Goal: Task Accomplishment & Management: Use online tool/utility

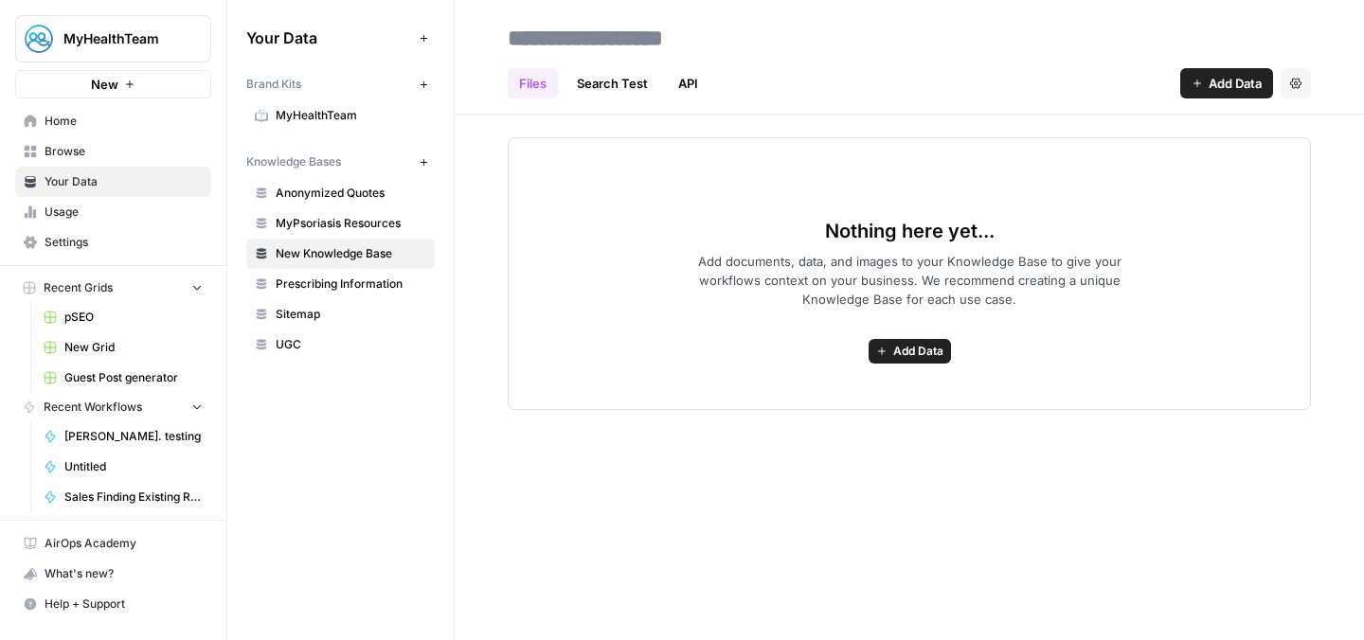
click at [100, 325] on link "pSEO" at bounding box center [123, 317] width 176 height 30
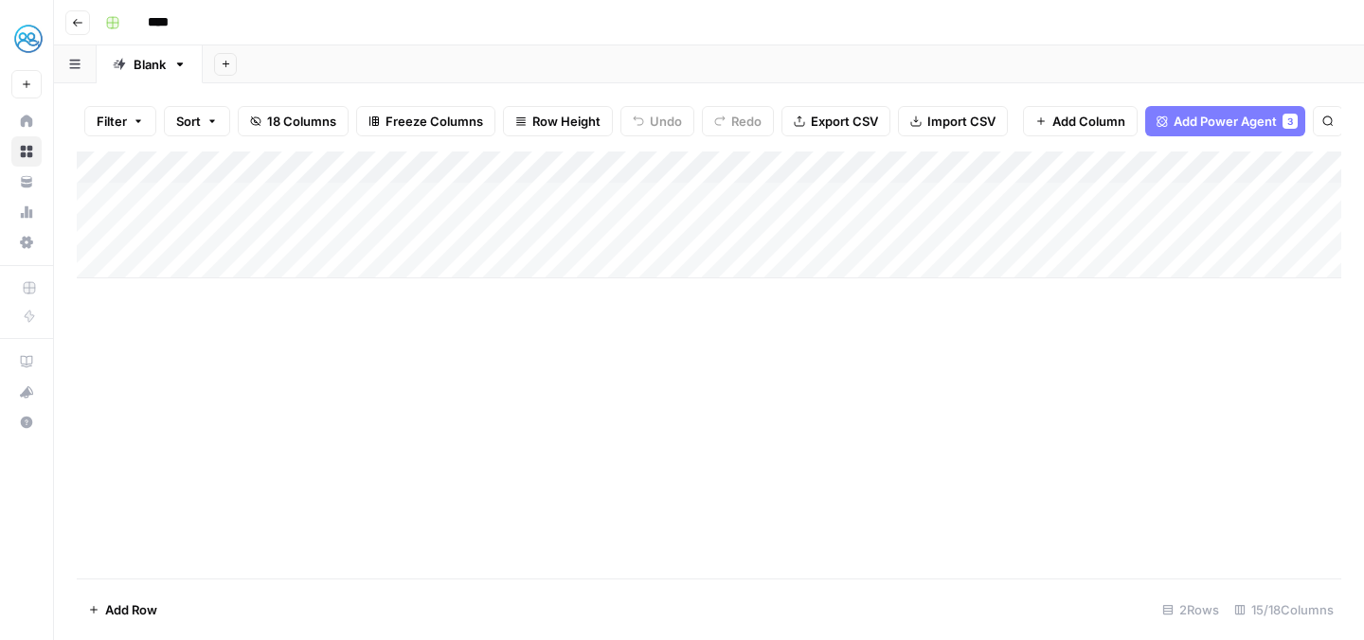
click at [185, 260] on div "Add Column" at bounding box center [709, 215] width 1264 height 127
click at [202, 266] on textarea at bounding box center [257, 264] width 303 height 27
type textarea "**********"
click at [707, 260] on div "Add Column" at bounding box center [709, 231] width 1264 height 159
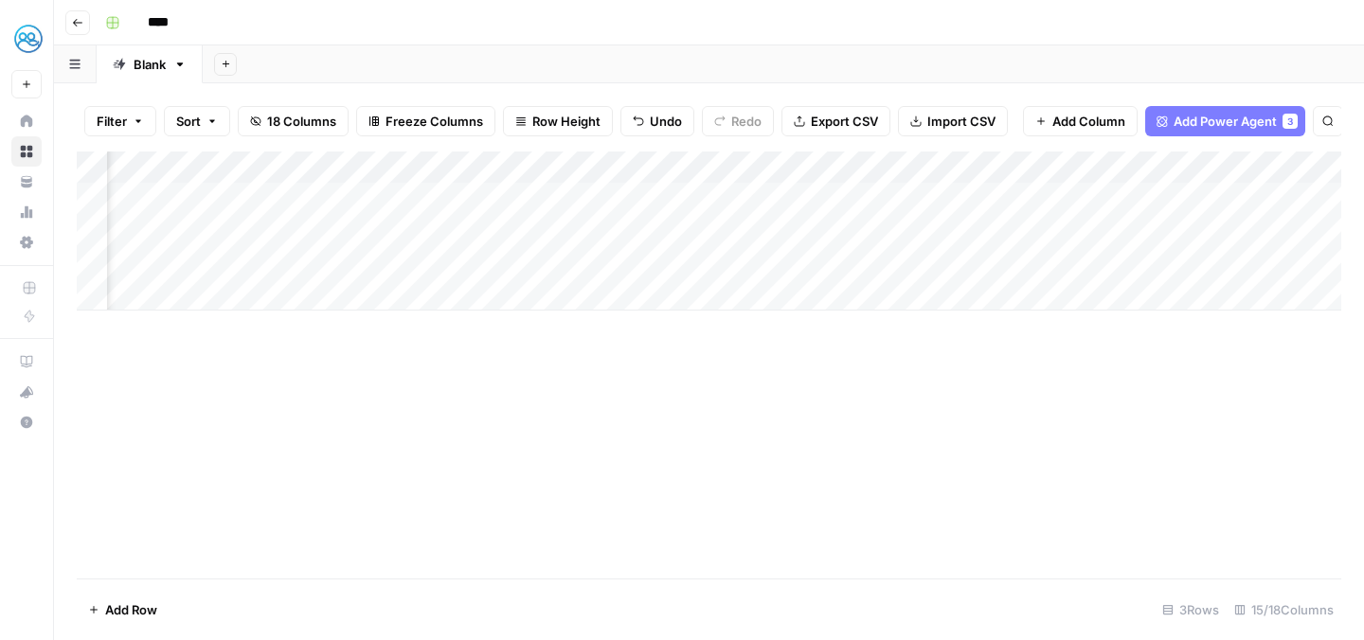
click at [741, 267] on div "Add Column" at bounding box center [709, 231] width 1264 height 159
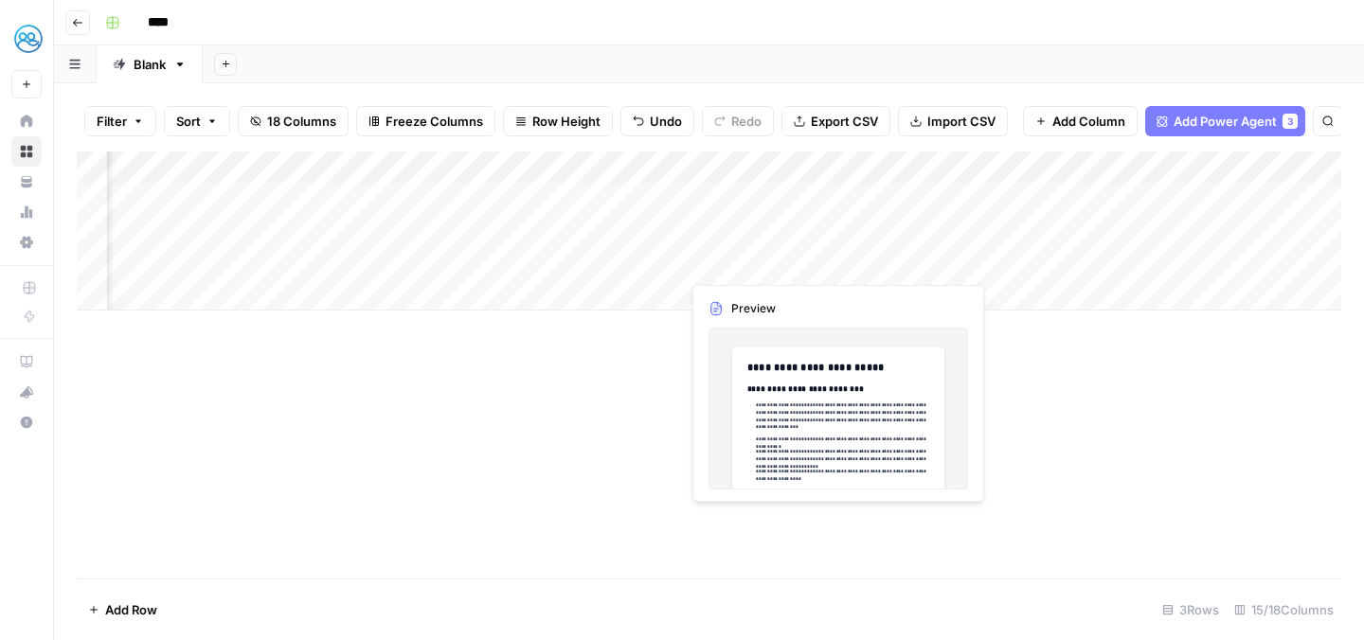
click at [741, 267] on div "Add Column" at bounding box center [709, 231] width 1264 height 159
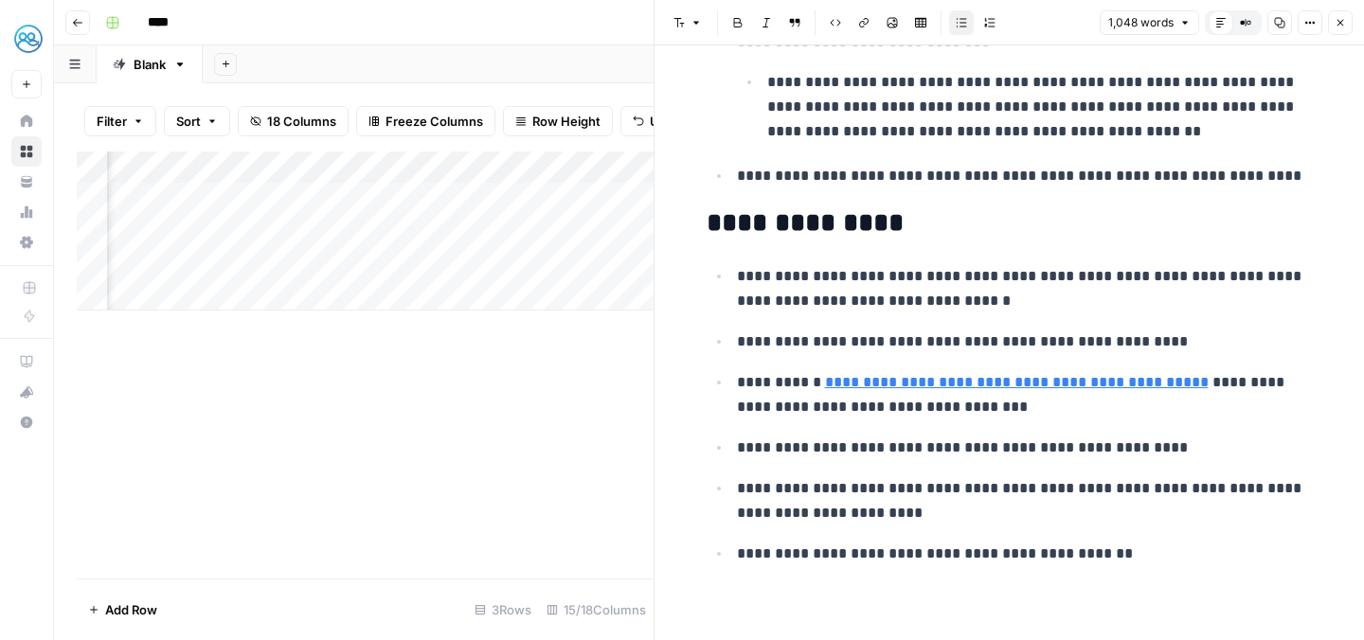
scroll to position [4255, 0]
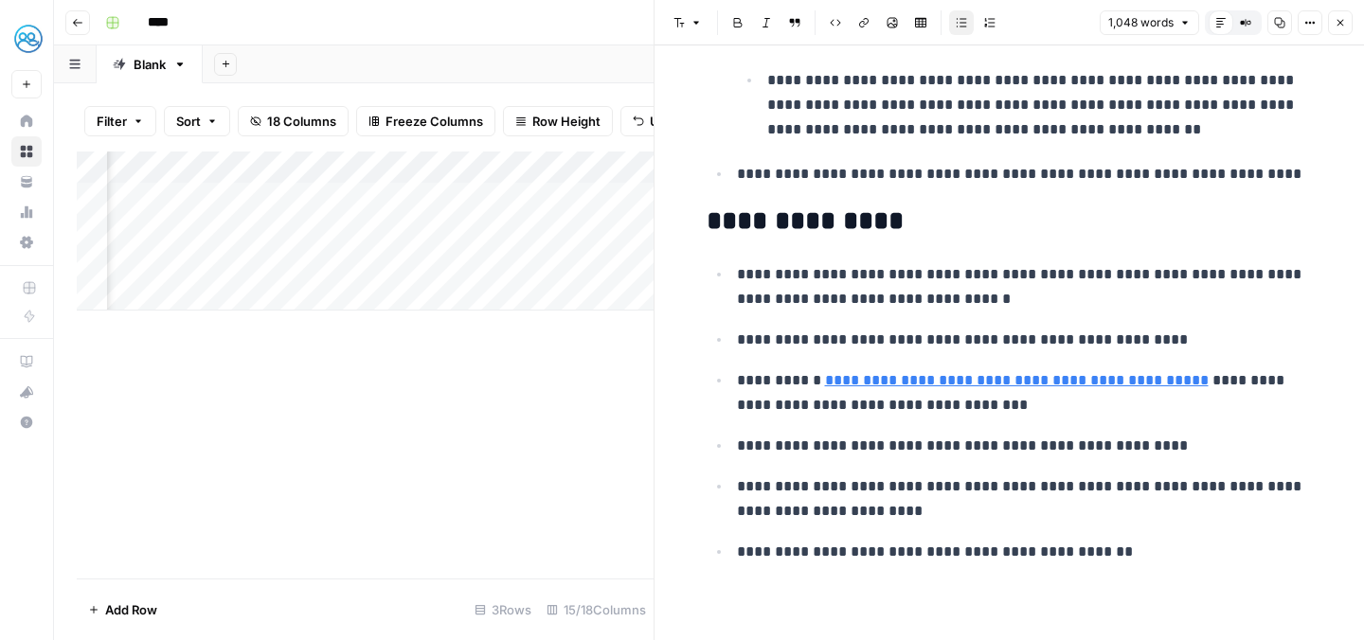
click at [440, 439] on div "Add Column" at bounding box center [365, 365] width 577 height 427
click at [1341, 19] on icon "button" at bounding box center [1340, 22] width 11 height 11
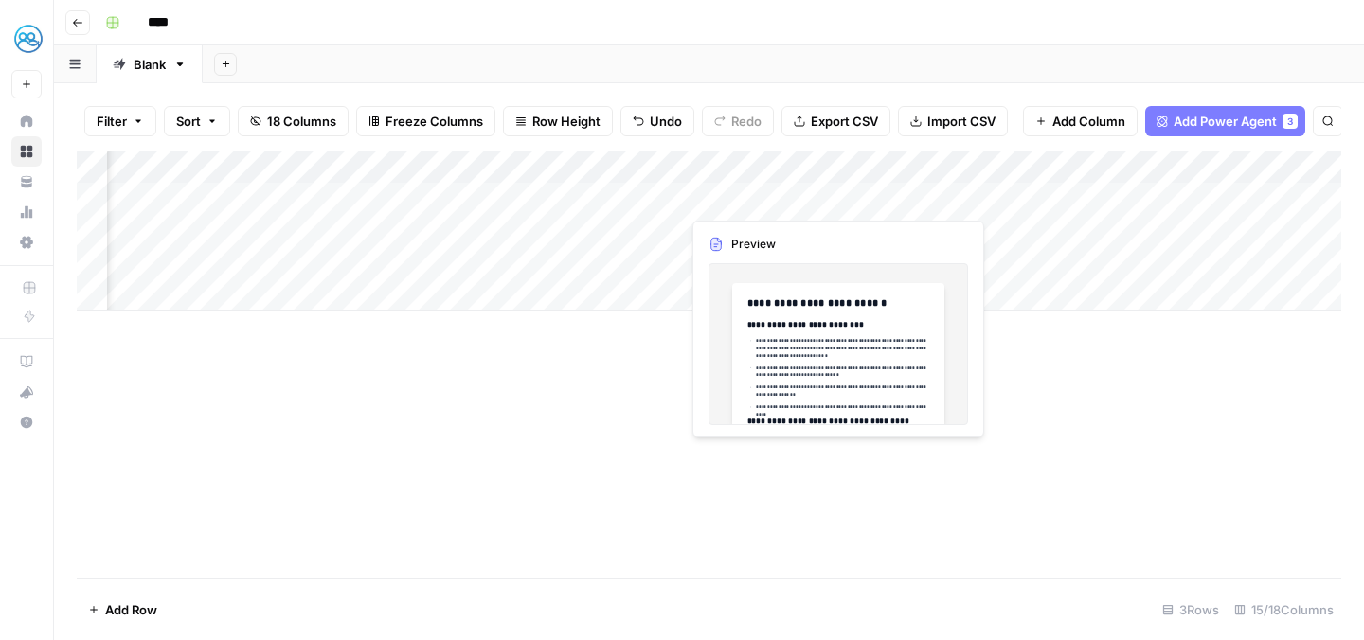
click at [774, 202] on div "Add Column" at bounding box center [709, 231] width 1264 height 159
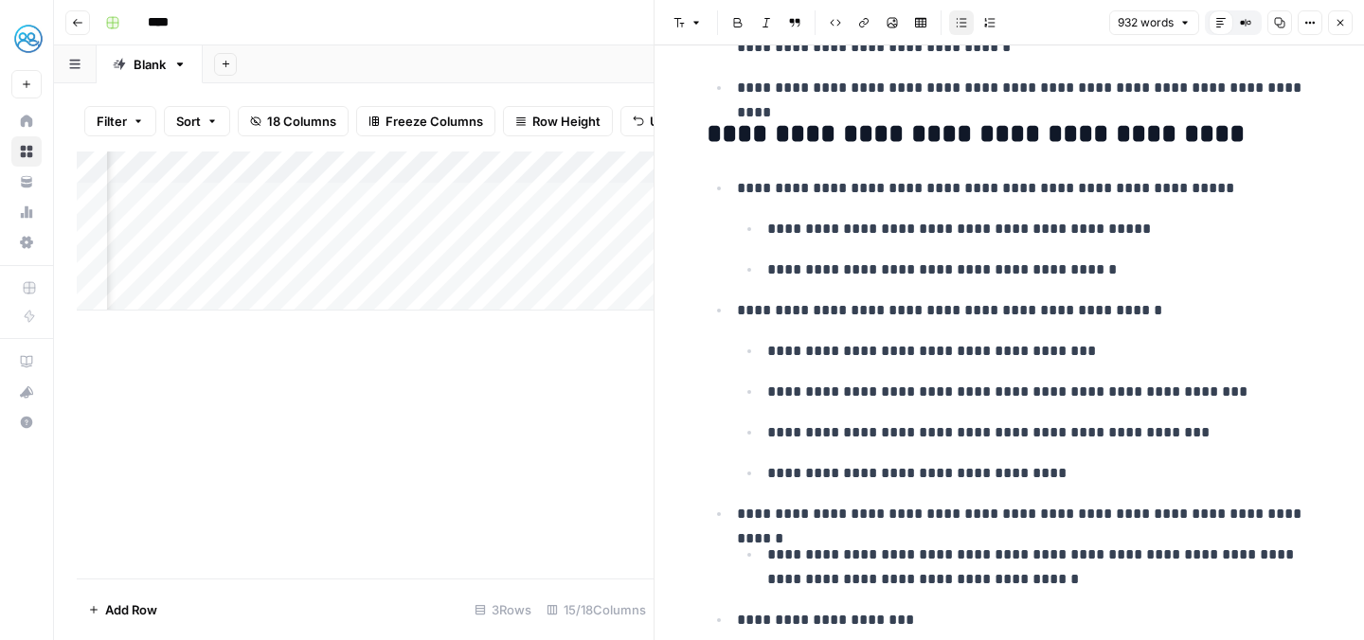
scroll to position [2825, 0]
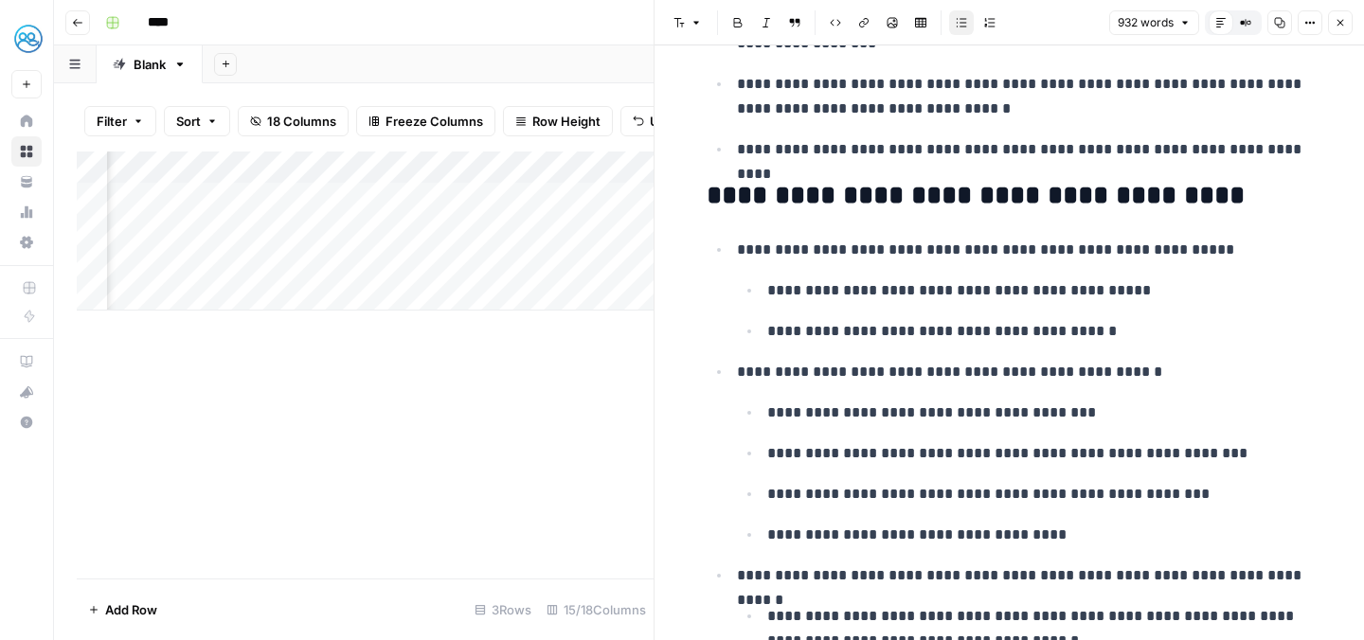
click at [411, 424] on div "Add Column" at bounding box center [365, 365] width 577 height 427
click at [1346, 23] on button "Close" at bounding box center [1340, 22] width 25 height 25
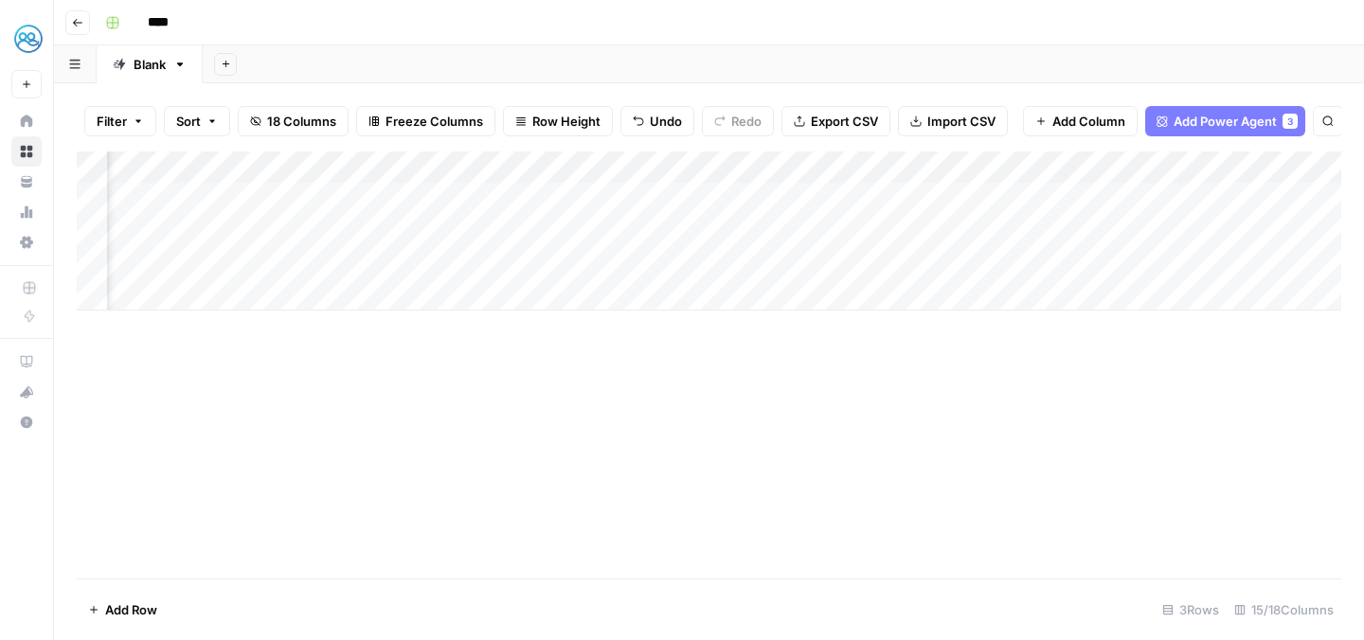
scroll to position [0, 1736]
click at [964, 257] on div "Add Column" at bounding box center [709, 231] width 1264 height 159
click at [976, 261] on div "Add Column" at bounding box center [709, 231] width 1264 height 159
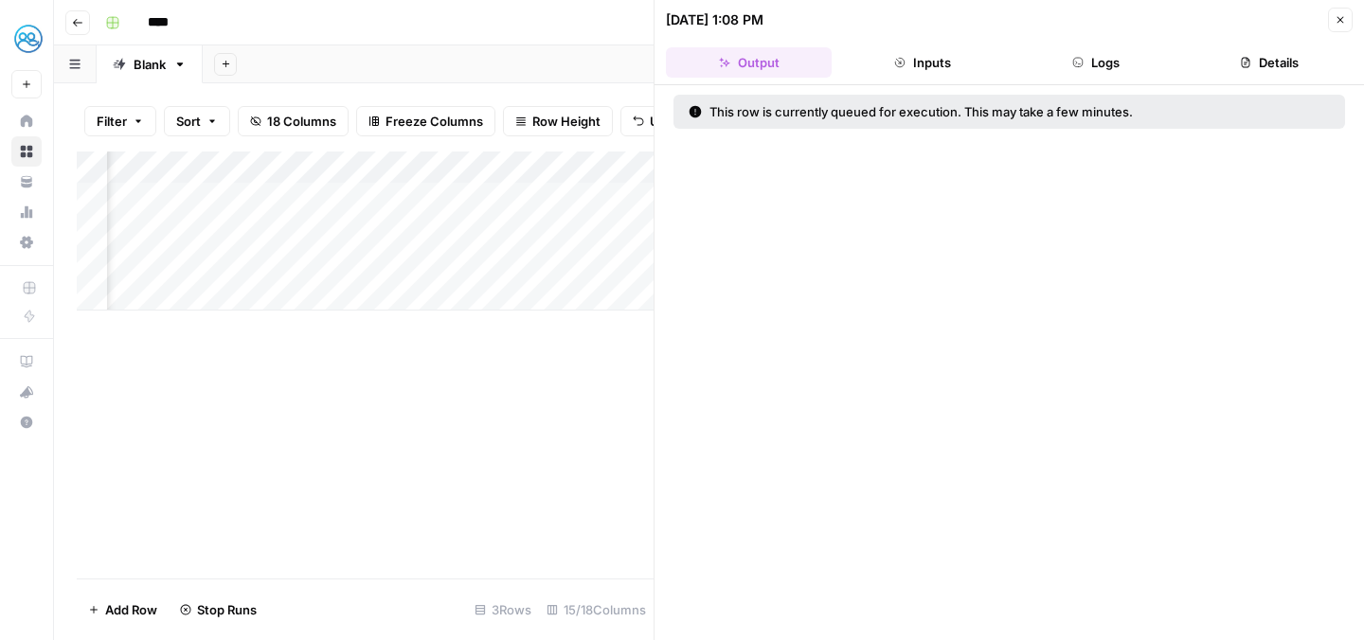
click at [1344, 25] on icon "button" at bounding box center [1340, 19] width 11 height 11
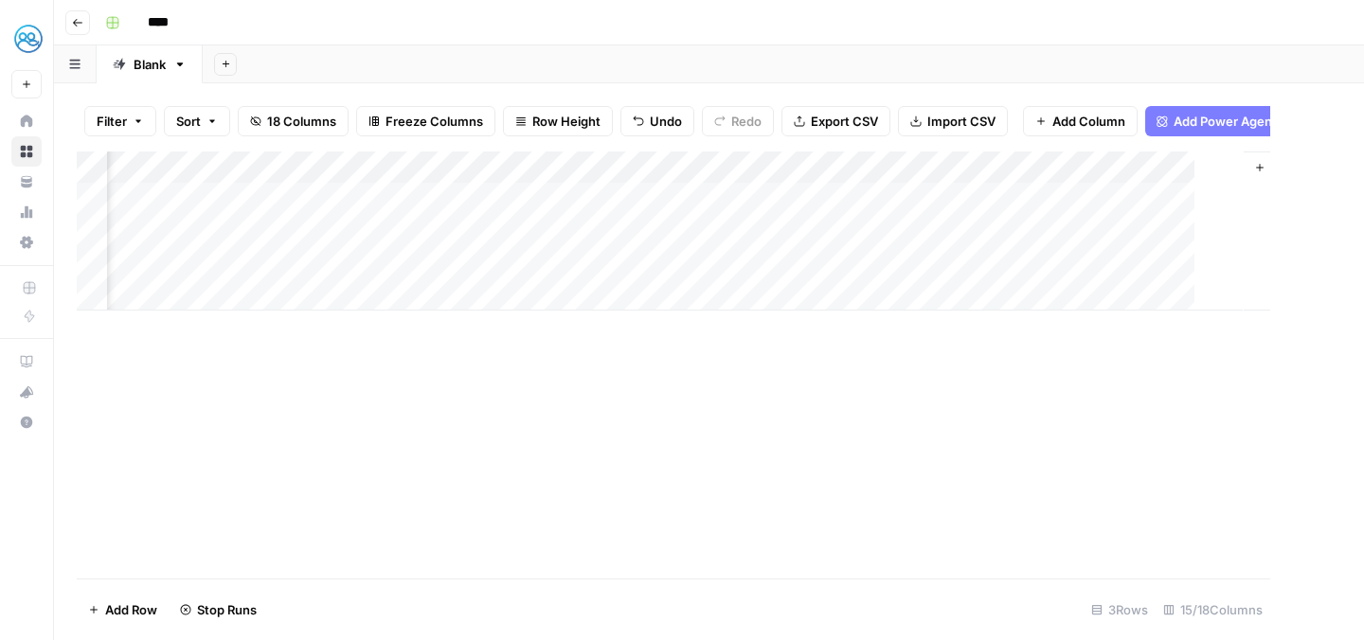
scroll to position [0, 1713]
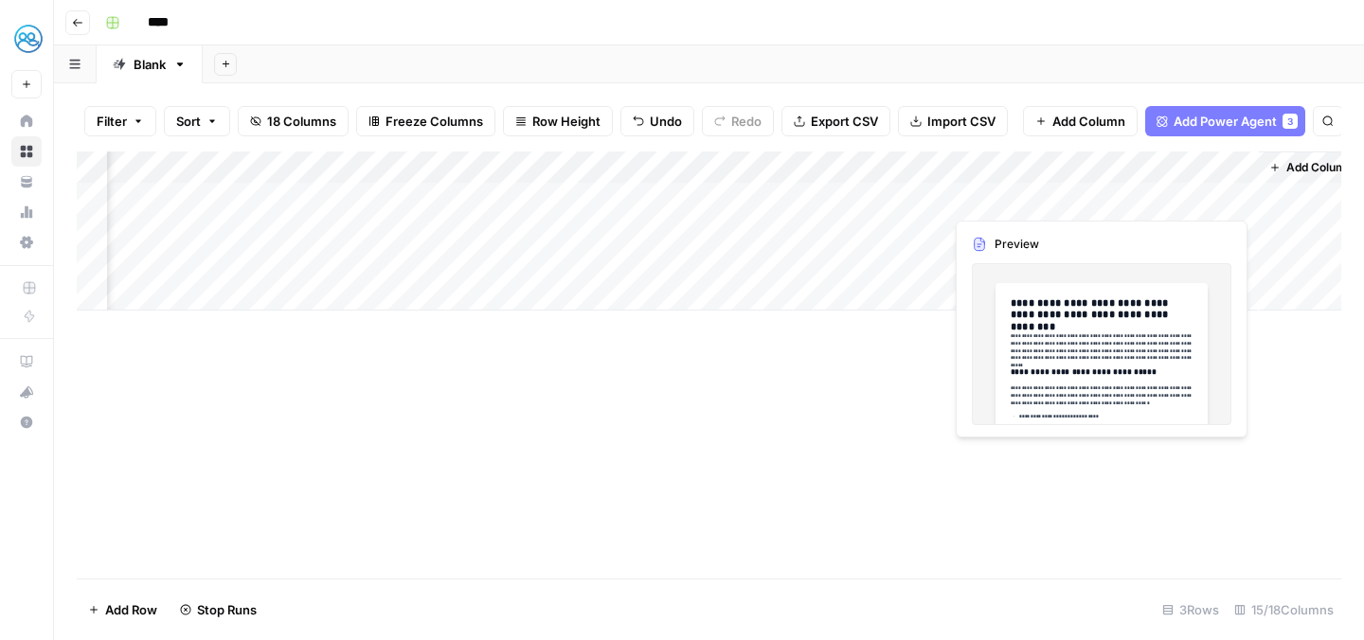
click at [1174, 194] on div "Add Column" at bounding box center [709, 231] width 1264 height 159
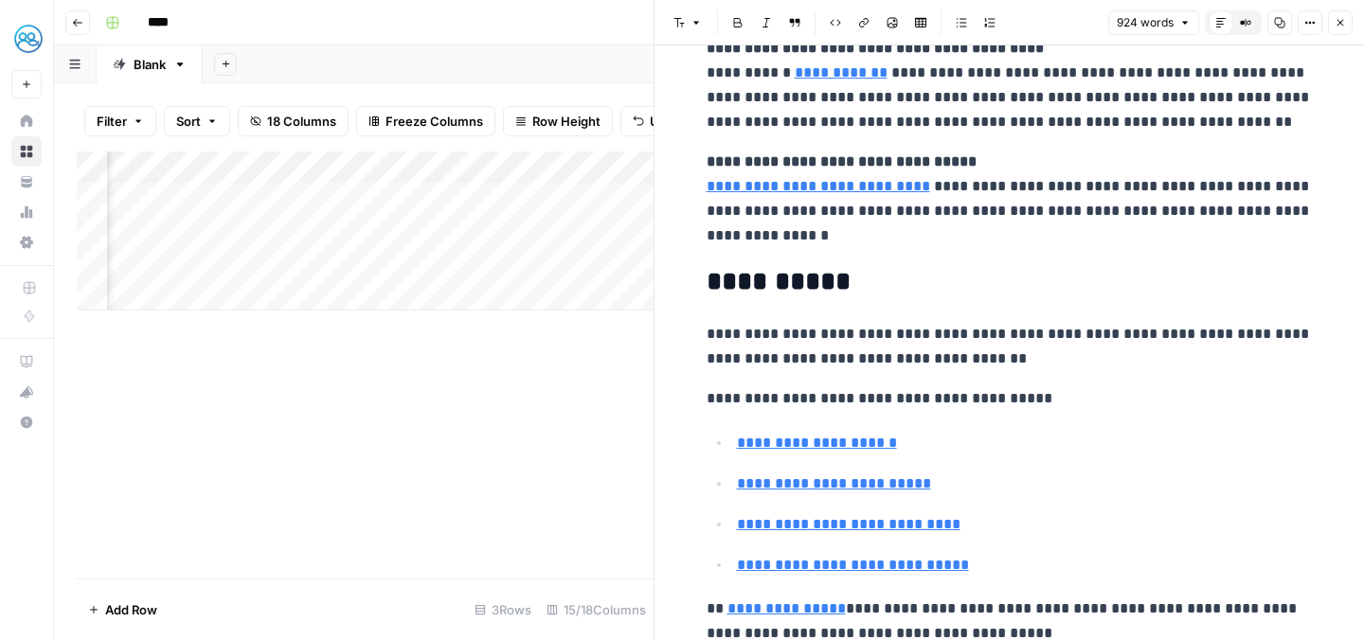
scroll to position [4077, 0]
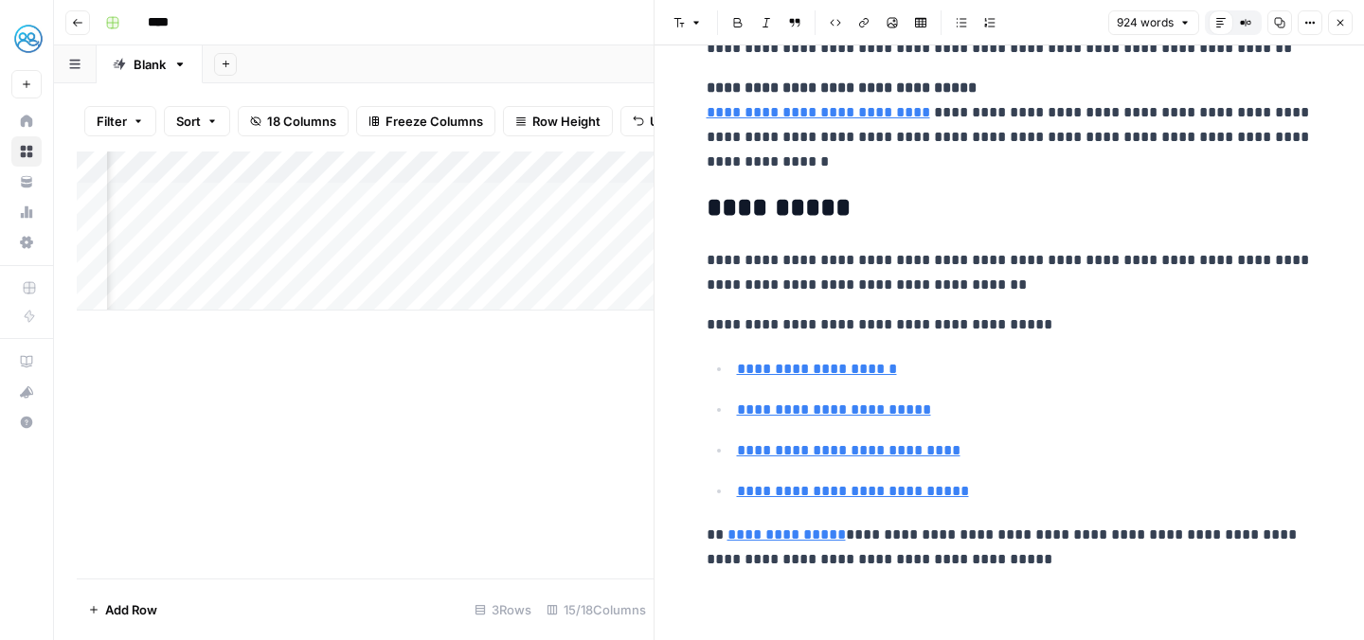
click at [332, 493] on div "Add Column" at bounding box center [365, 365] width 577 height 427
click at [1339, 23] on icon "button" at bounding box center [1340, 23] width 7 height 7
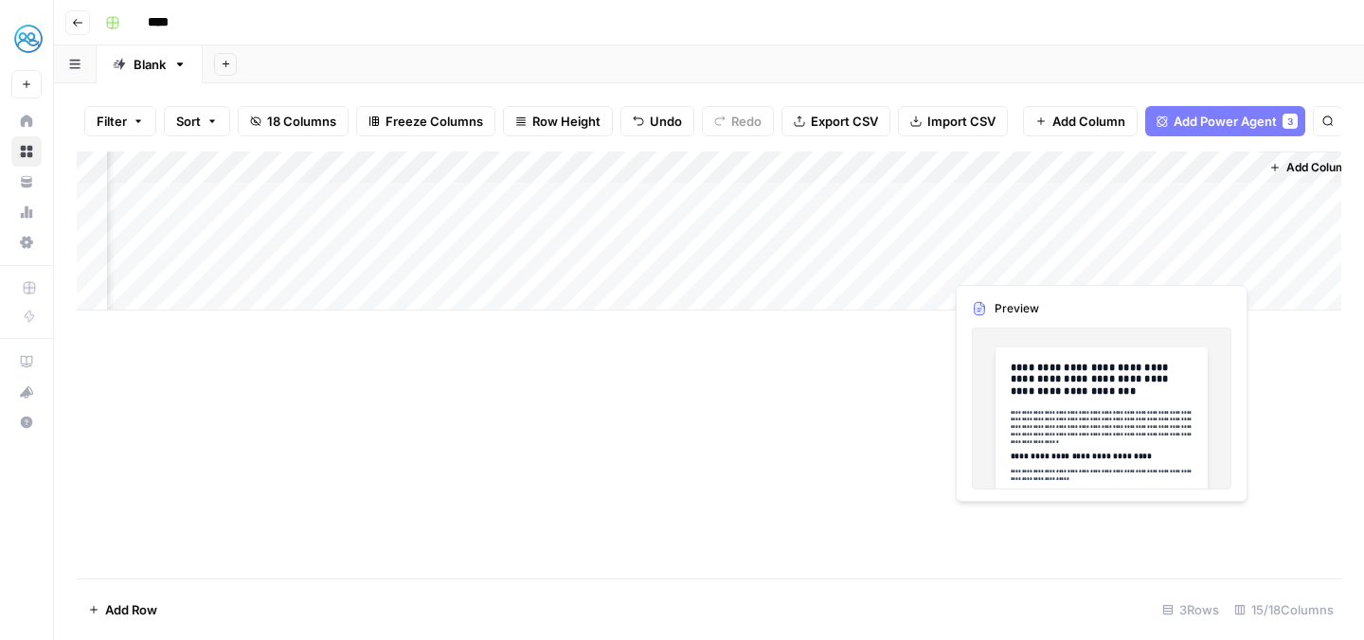
click at [1156, 263] on div "Add Column" at bounding box center [709, 231] width 1264 height 159
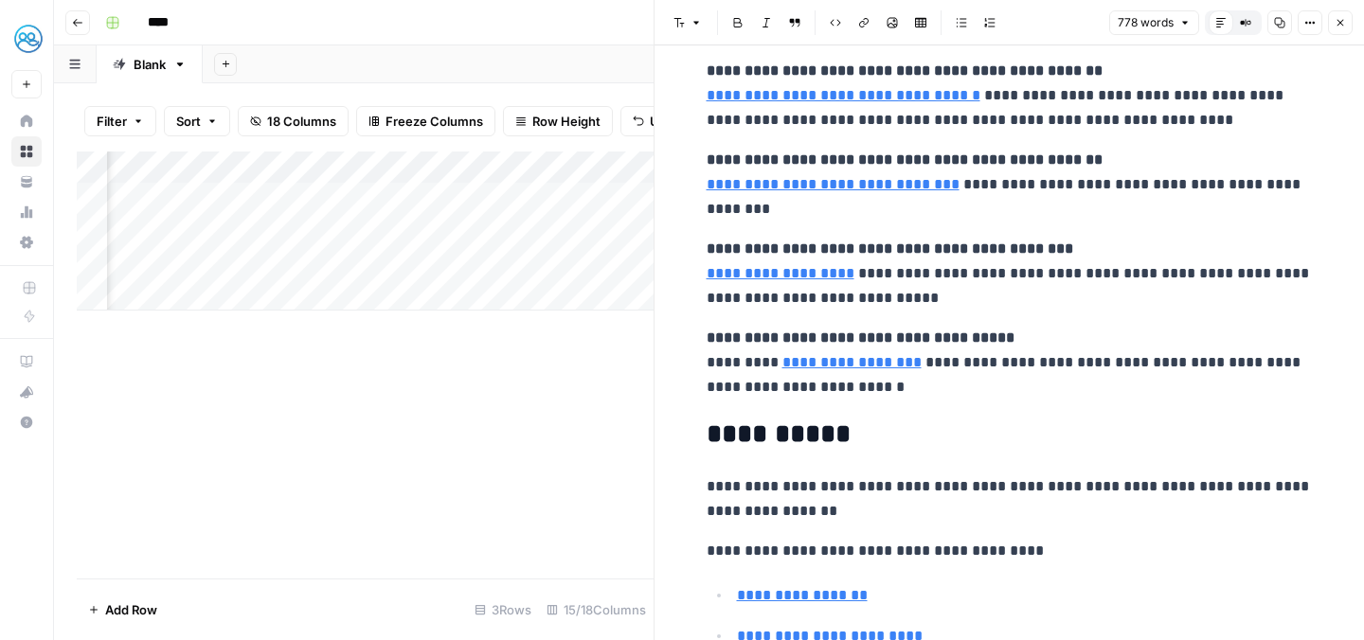
scroll to position [3448, 0]
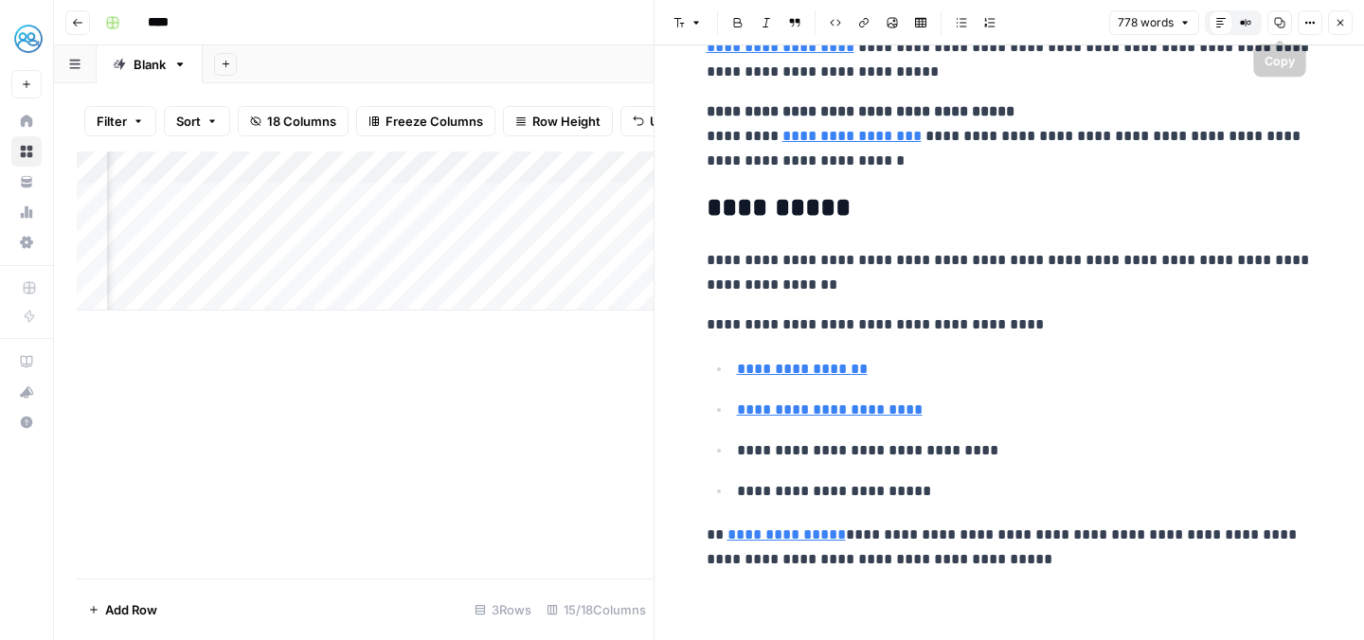
click at [1282, 31] on button "Copy" at bounding box center [1279, 22] width 25 height 25
click at [1299, 18] on button "Options" at bounding box center [1310, 22] width 25 height 25
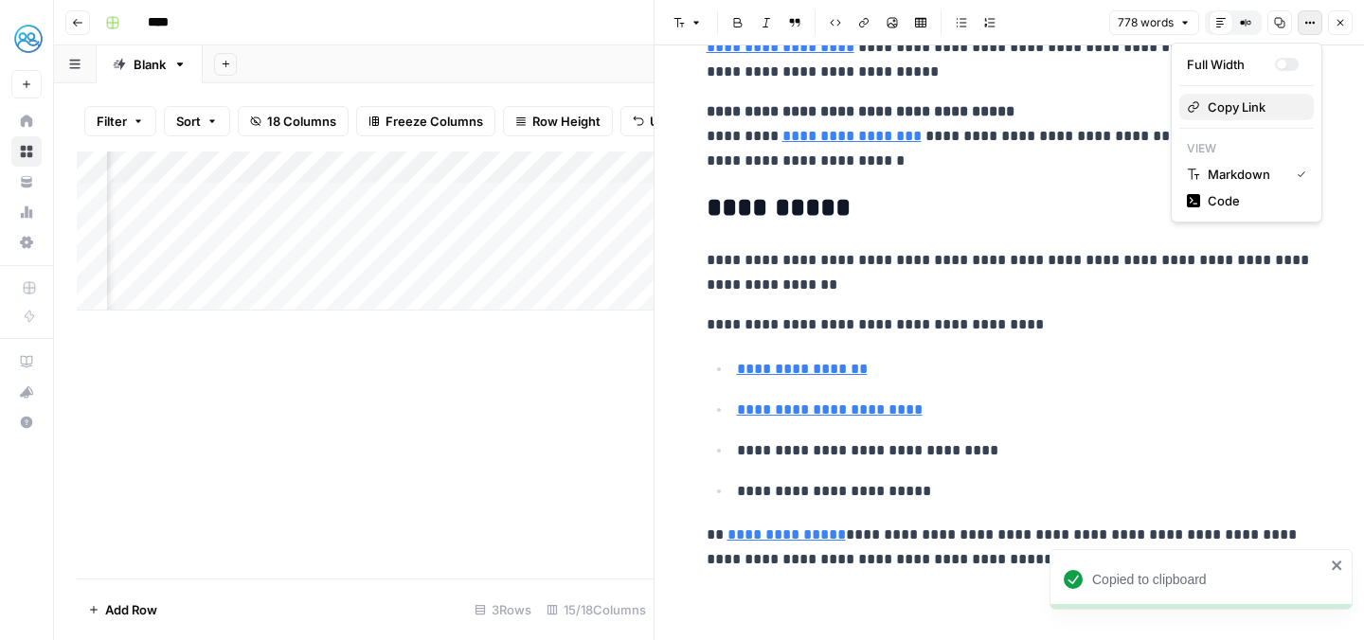
click at [1252, 107] on span "Copy Link" at bounding box center [1253, 107] width 91 height 19
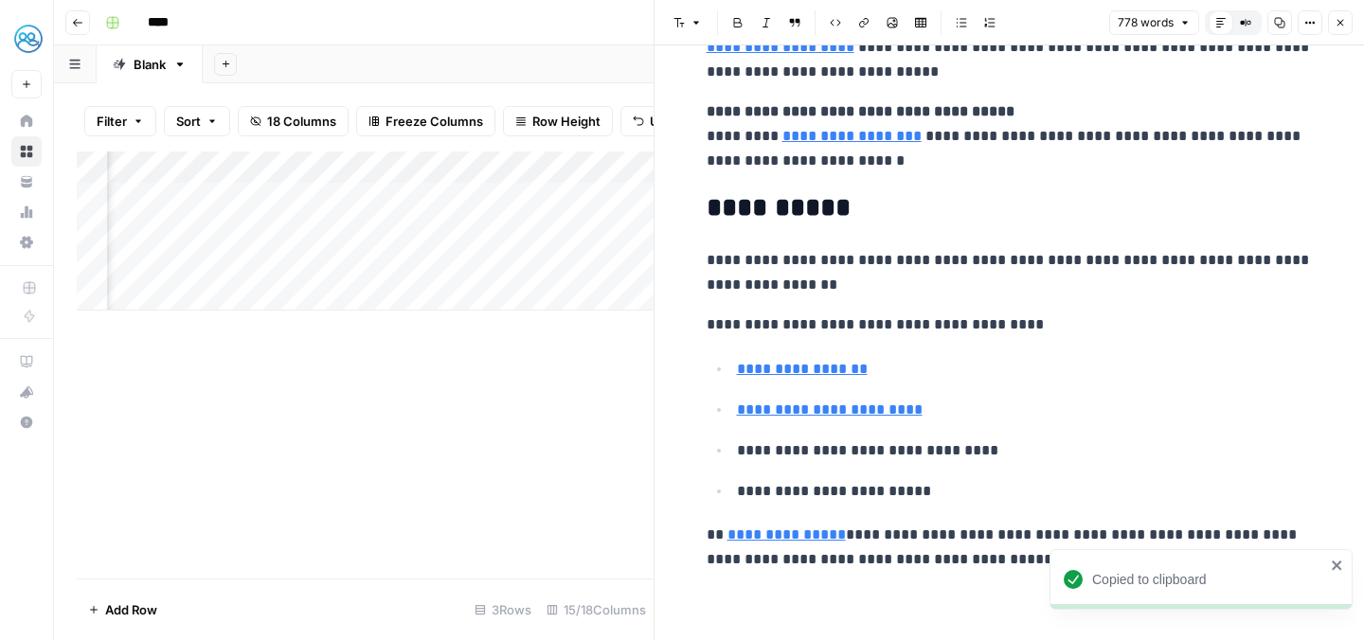
click at [365, 47] on div "Add Sheet" at bounding box center [783, 64] width 1161 height 38
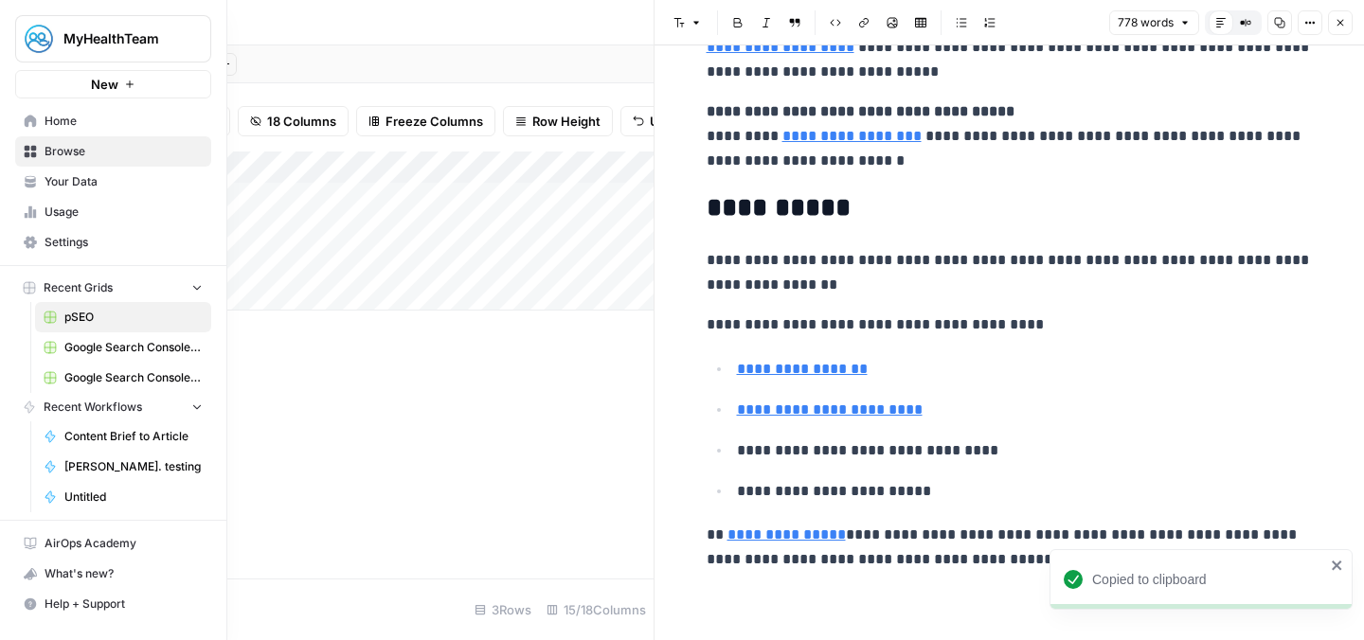
click at [94, 246] on span "Settings" at bounding box center [124, 242] width 158 height 17
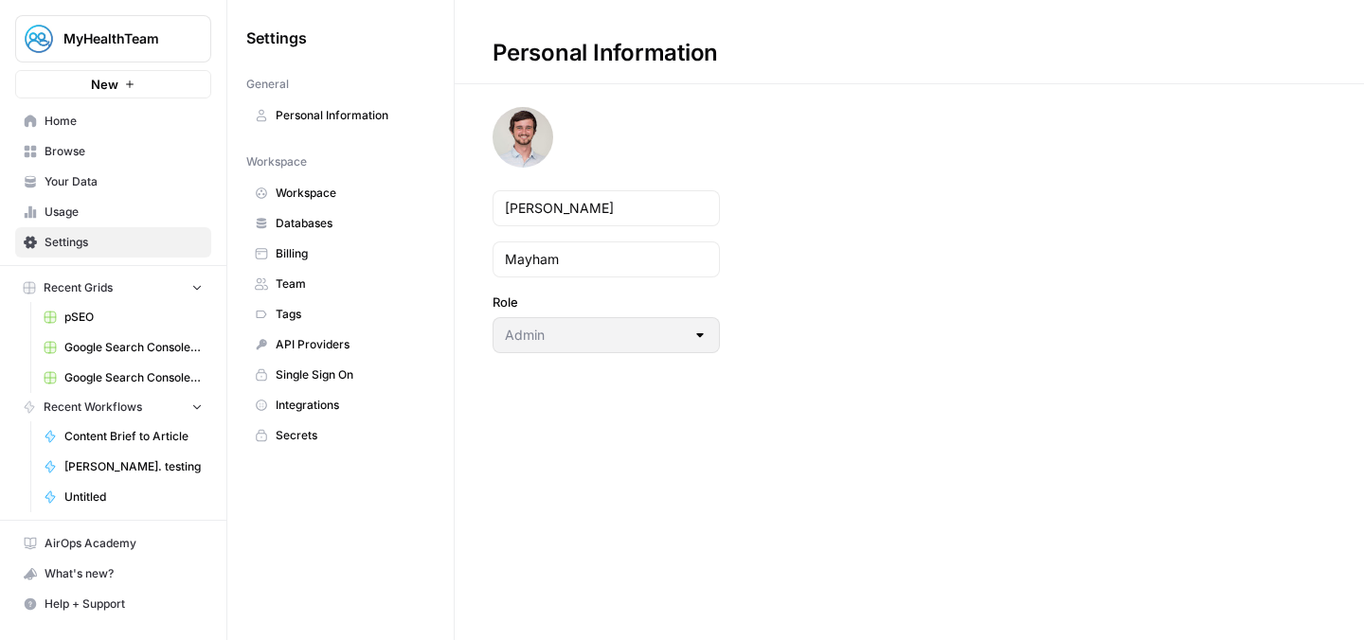
click at [296, 281] on span "Team" at bounding box center [351, 284] width 151 height 17
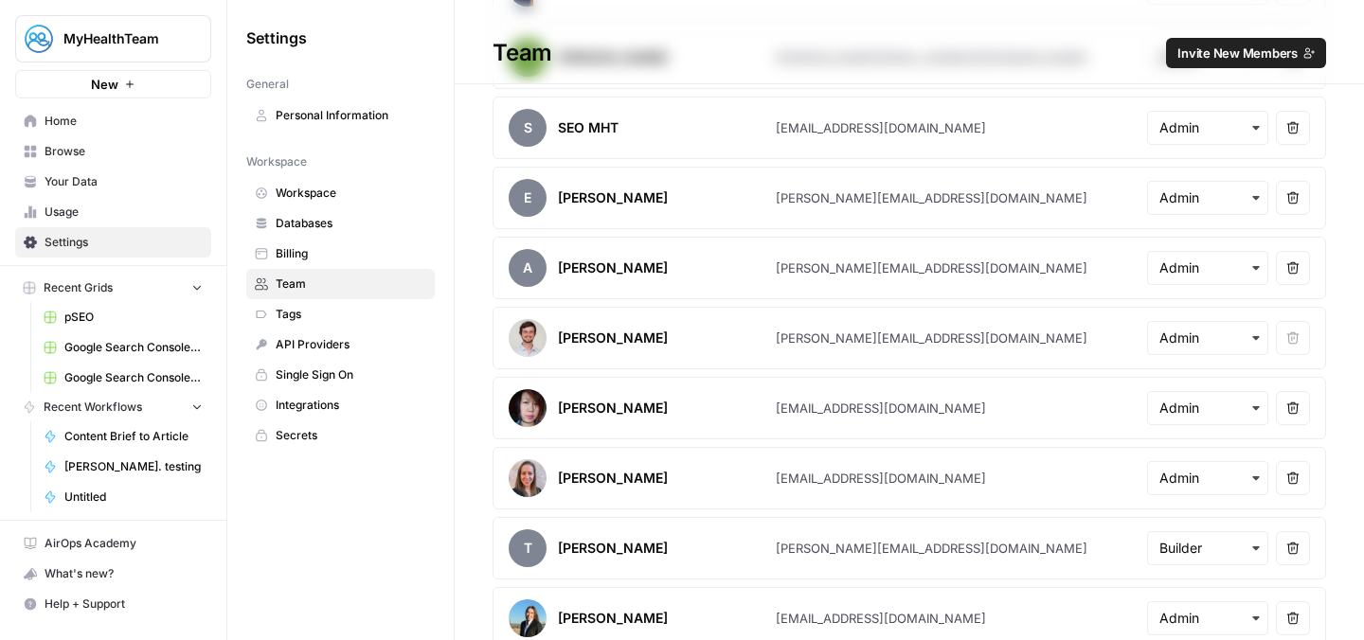
scroll to position [308, 0]
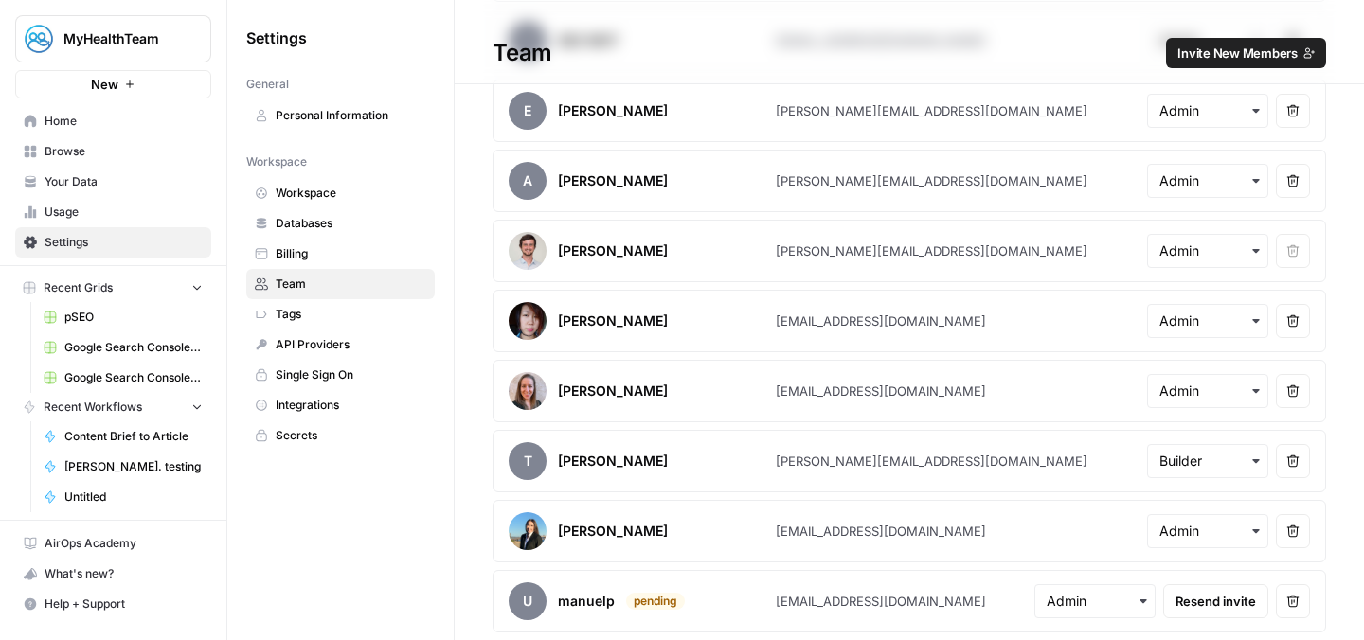
click at [1208, 599] on span "Resend invite" at bounding box center [1215, 601] width 81 height 19
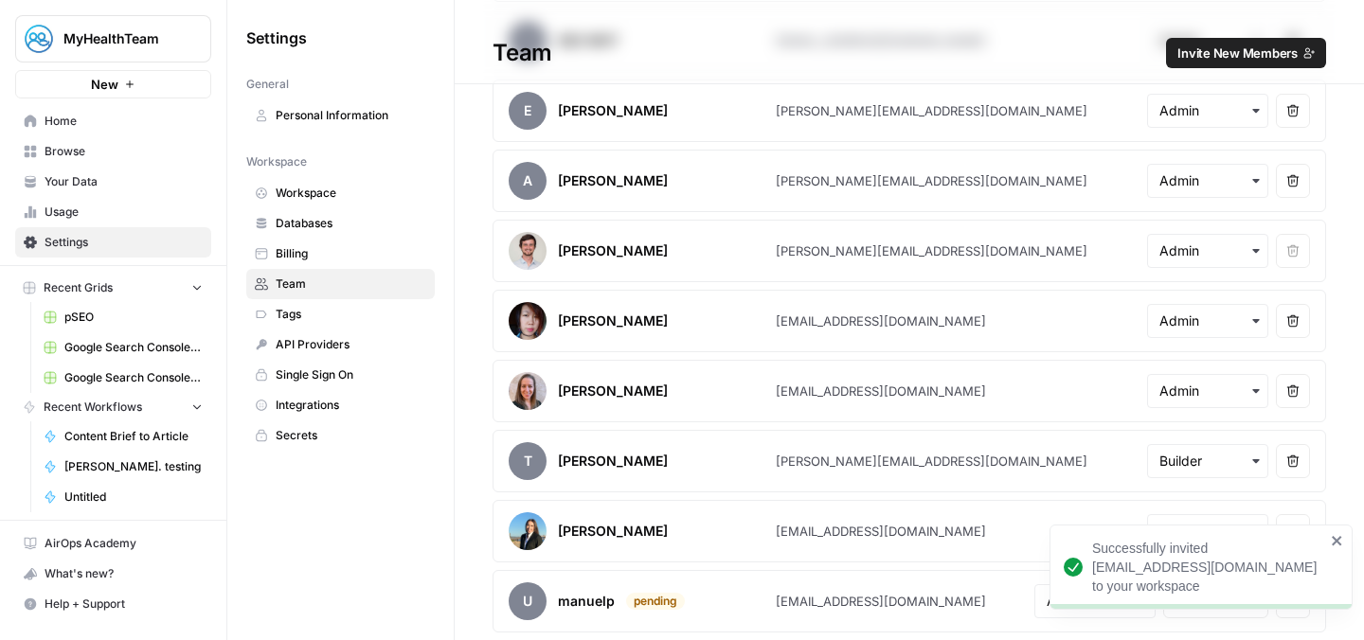
click at [444, 588] on div "Settings General Personal Information Workspace Workspace Databases Billing Tea…" at bounding box center [340, 320] width 226 height 640
click at [1334, 541] on icon "close" at bounding box center [1337, 540] width 13 height 15
